Goal: Information Seeking & Learning: Compare options

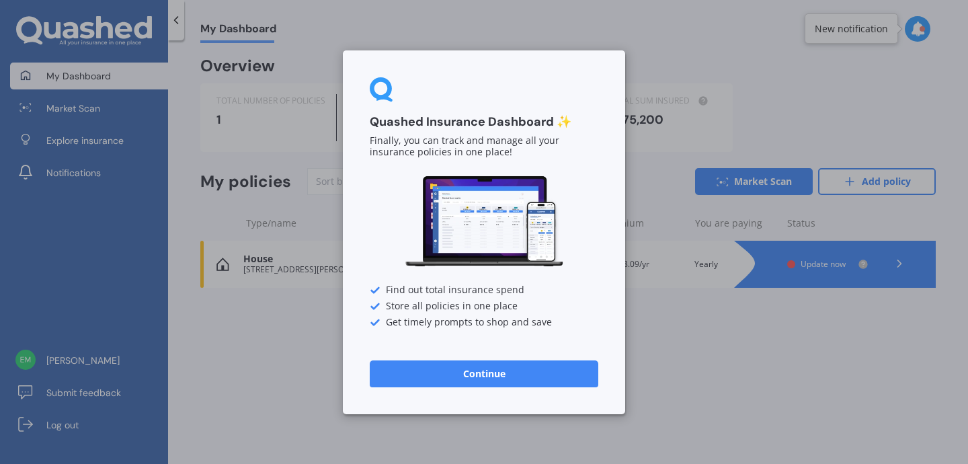
click at [525, 369] on button "Continue" at bounding box center [484, 373] width 229 height 27
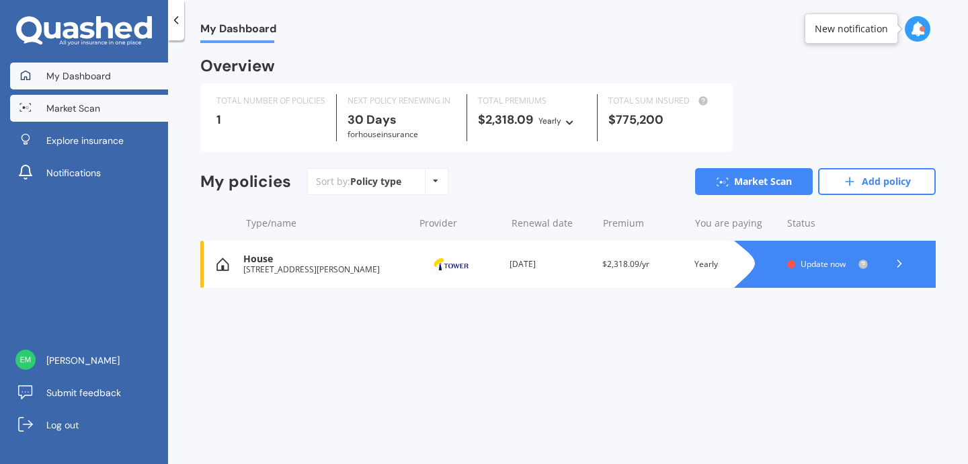
click at [86, 113] on span "Market Scan" at bounding box center [73, 108] width 54 height 13
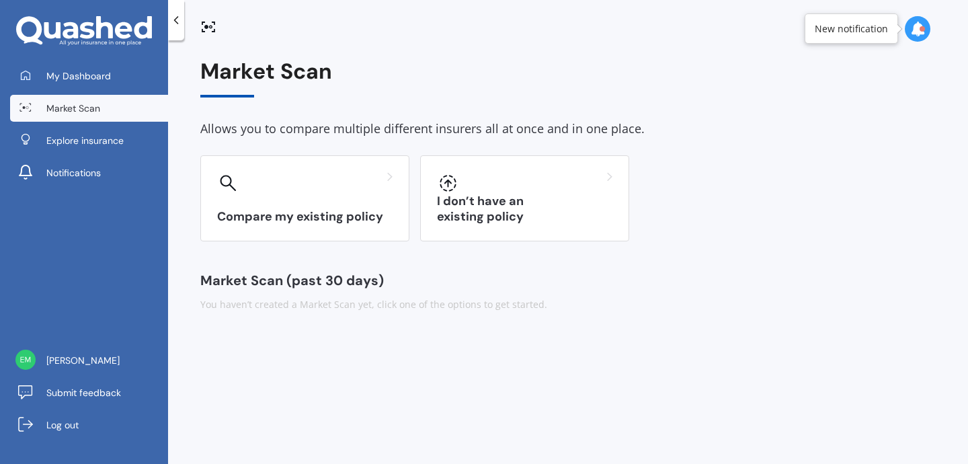
click at [316, 222] on h3 "Compare my existing policy" at bounding box center [304, 216] width 175 height 15
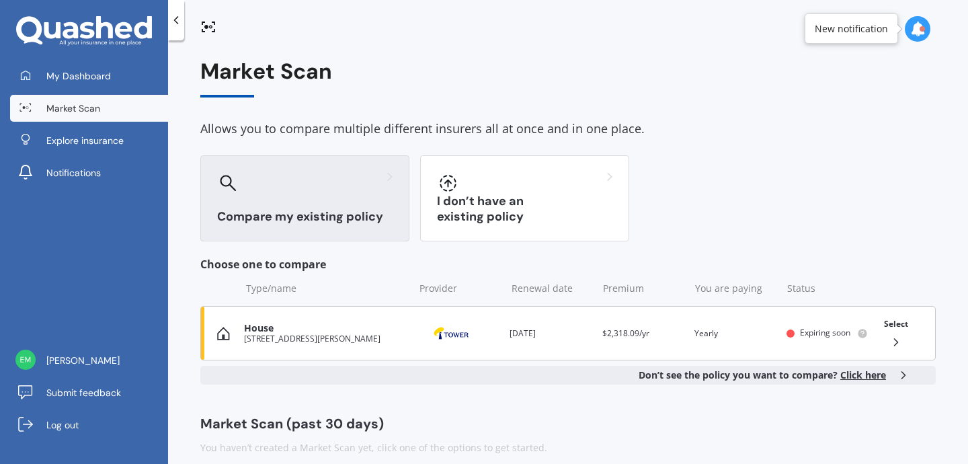
click at [292, 342] on div "[STREET_ADDRESS][PERSON_NAME]" at bounding box center [325, 338] width 163 height 9
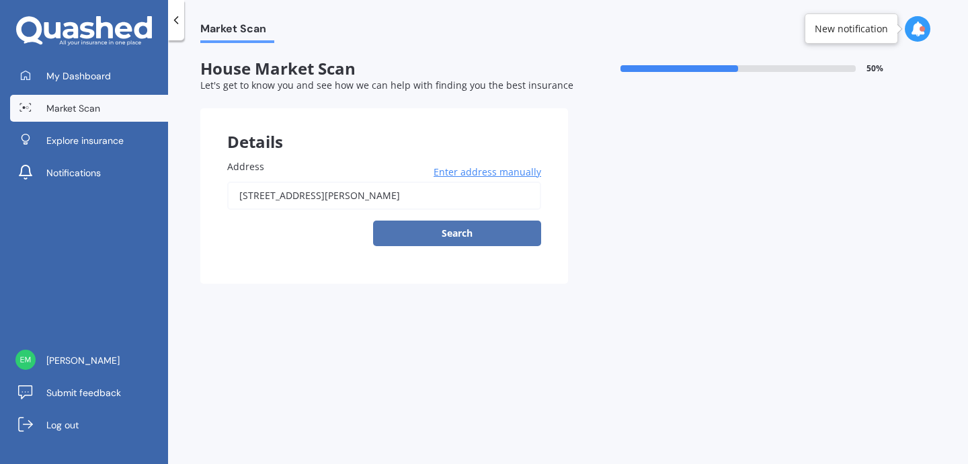
click at [442, 236] on button "Search" at bounding box center [457, 234] width 168 height 26
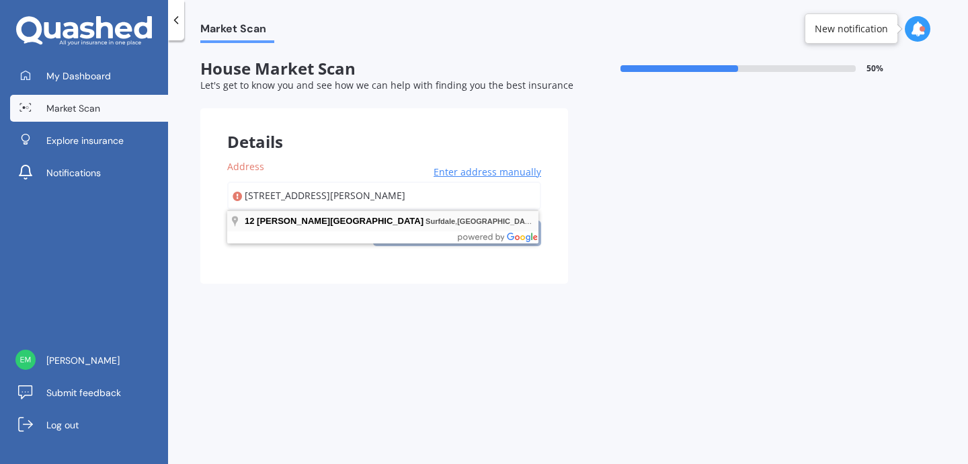
type input "[STREET_ADDRESS][PERSON_NAME]"
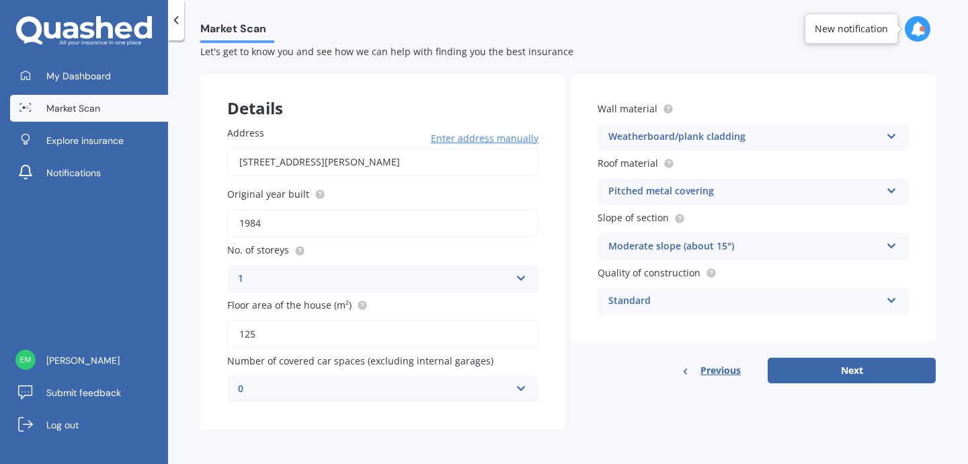
scroll to position [34, 0]
click at [522, 279] on icon at bounding box center [521, 274] width 11 height 9
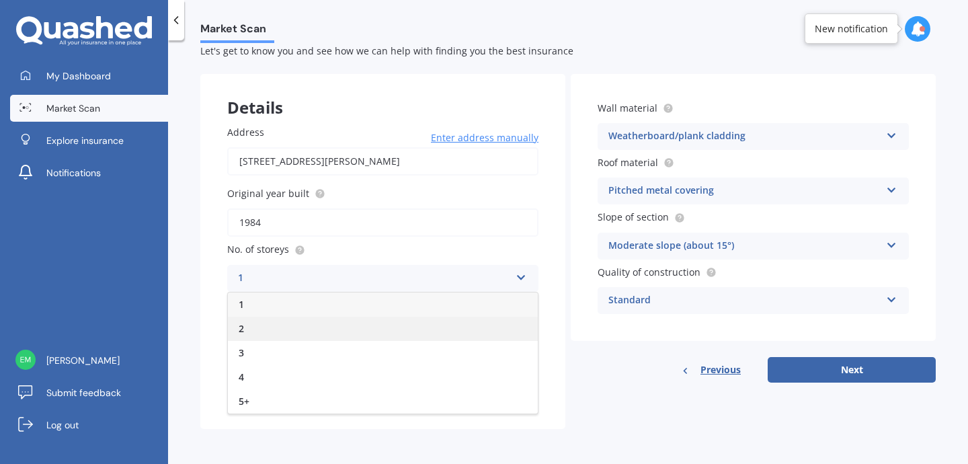
click at [283, 320] on div "2" at bounding box center [383, 329] width 310 height 24
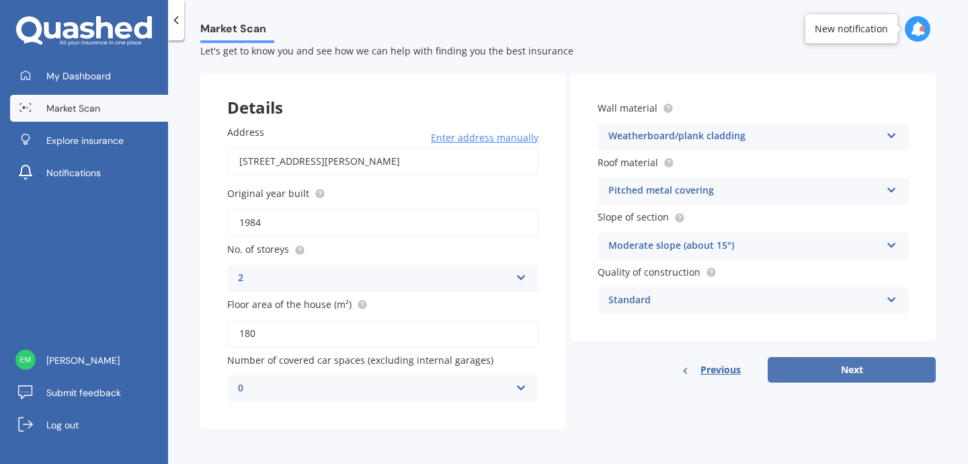
type input "180"
click at [812, 366] on button "Next" at bounding box center [852, 370] width 168 height 26
select select "04"
select select "01"
select select "1979"
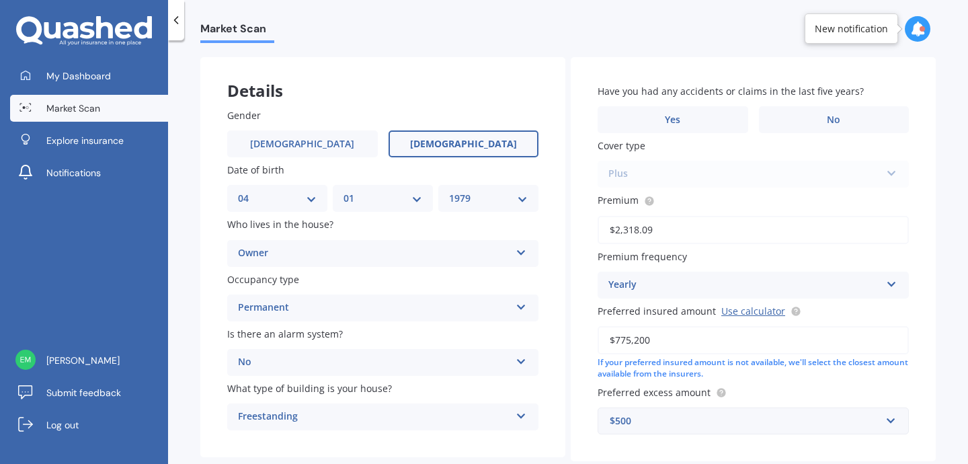
scroll to position [54, 0]
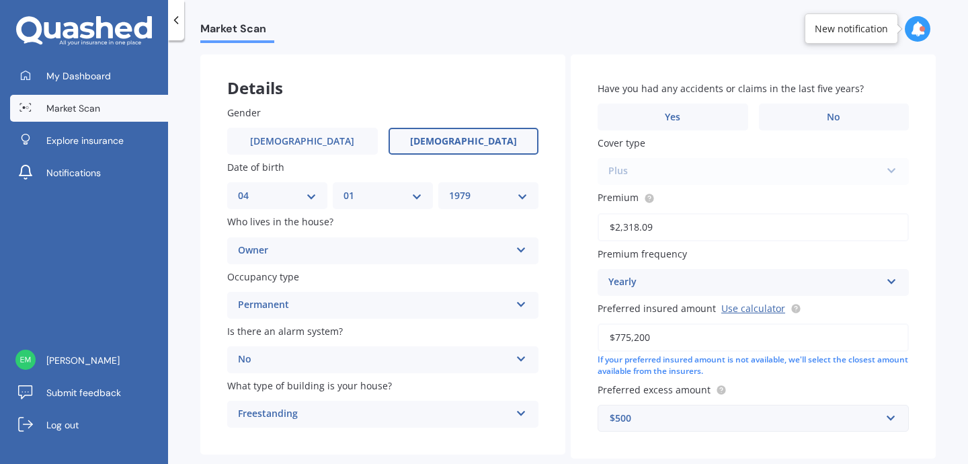
click at [278, 252] on div "Owner" at bounding box center [374, 251] width 272 height 16
click at [258, 278] on span "Owner" at bounding box center [254, 276] width 30 height 13
click at [260, 303] on div "Permanent" at bounding box center [374, 305] width 272 height 16
click at [830, 120] on span "No" at bounding box center [833, 117] width 13 height 11
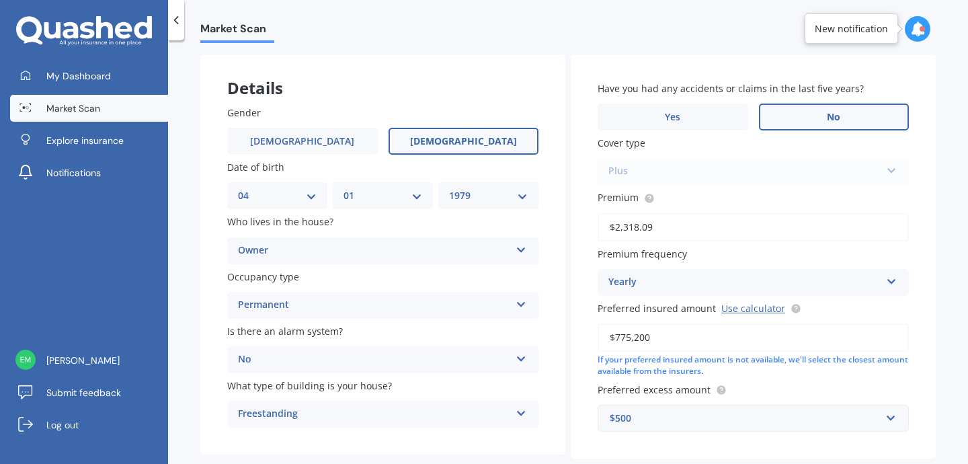
click at [0, 0] on input "No" at bounding box center [0, 0] width 0 height 0
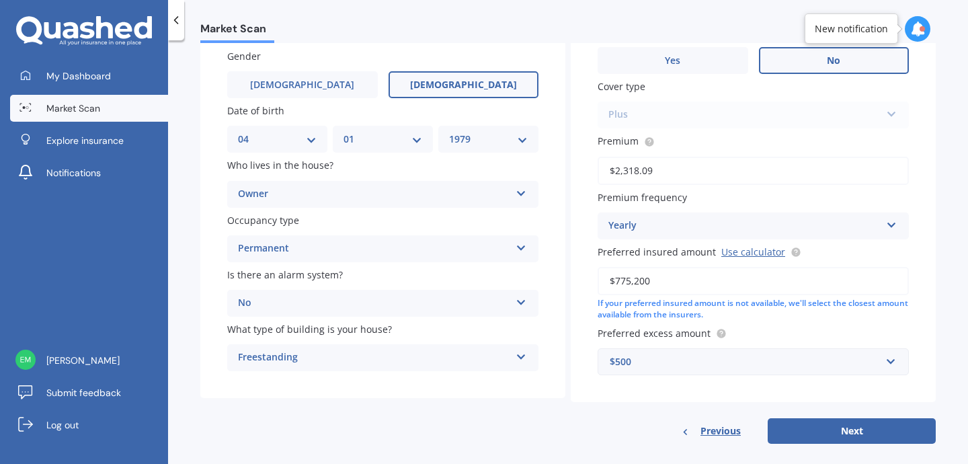
scroll to position [112, 0]
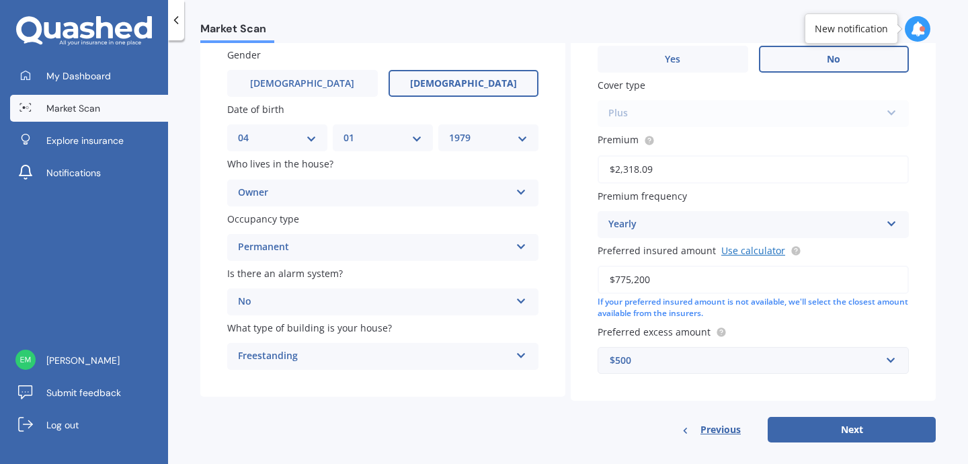
click at [747, 252] on link "Use calculator" at bounding box center [753, 250] width 64 height 13
drag, startPoint x: 653, startPoint y: 280, endPoint x: 594, endPoint y: 278, distance: 59.2
click at [598, 278] on input "$775,200" at bounding box center [753, 280] width 311 height 28
type input "$810,000"
click at [847, 434] on button "Next" at bounding box center [852, 430] width 168 height 26
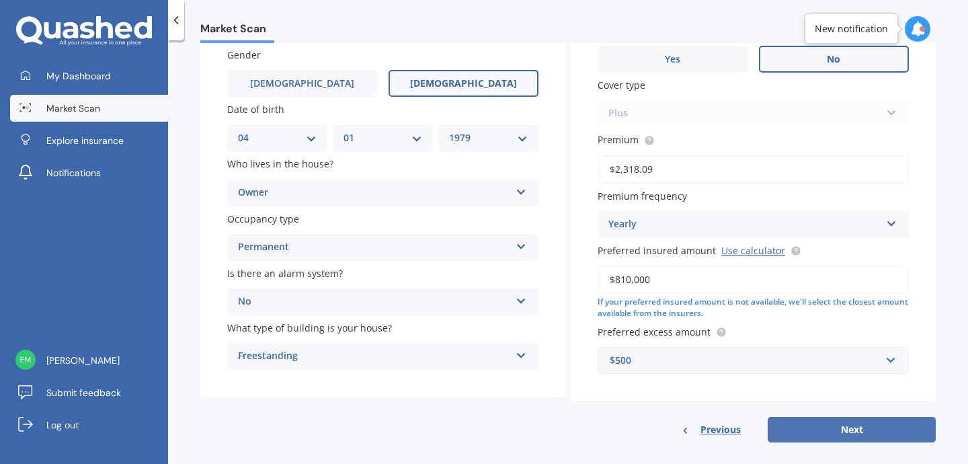
select select "04"
select select "01"
select select "1979"
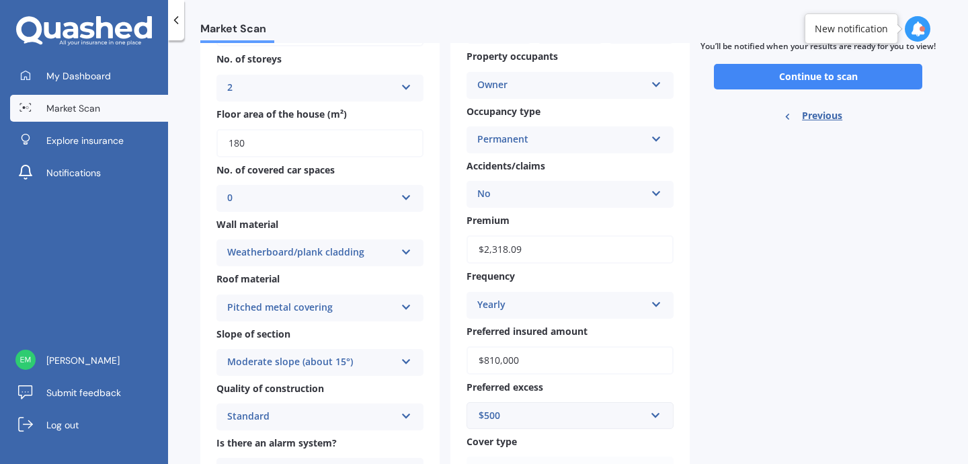
scroll to position [0, 0]
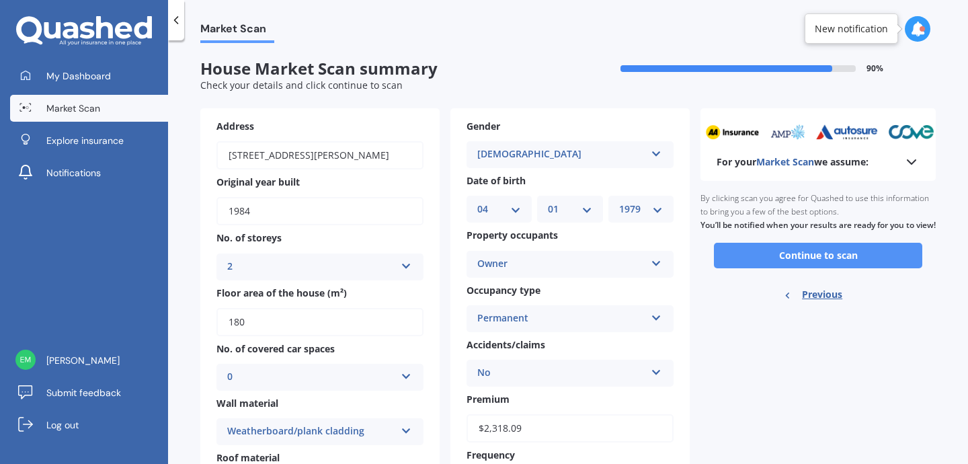
click at [836, 268] on button "Continue to scan" at bounding box center [818, 256] width 208 height 26
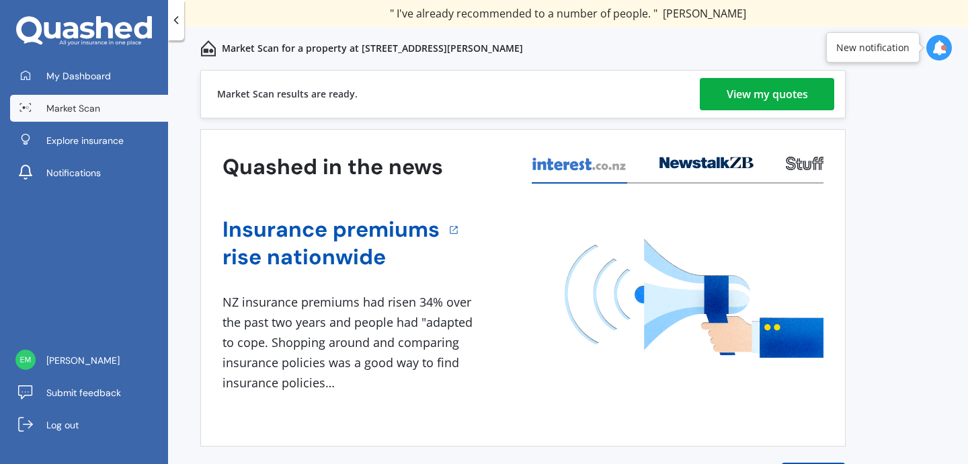
click at [741, 95] on div "View my quotes" at bounding box center [767, 94] width 81 height 32
